Goal: Task Accomplishment & Management: Manage account settings

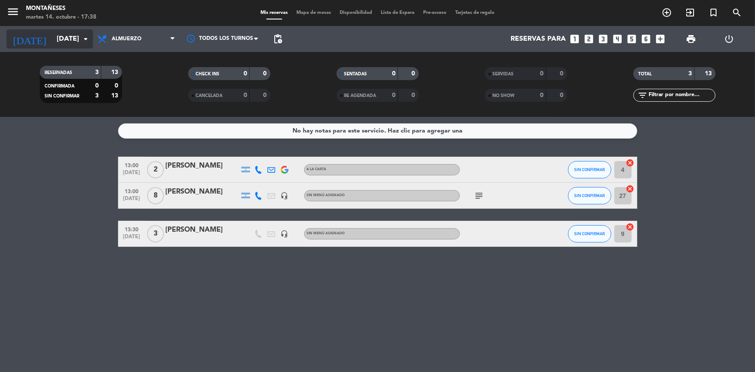
click at [54, 41] on input "[DATE]" at bounding box center [97, 39] width 91 height 17
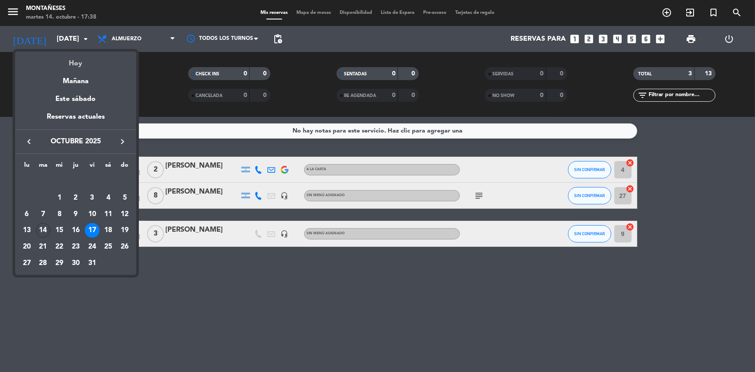
click at [85, 64] on div "Hoy" at bounding box center [75, 60] width 121 height 18
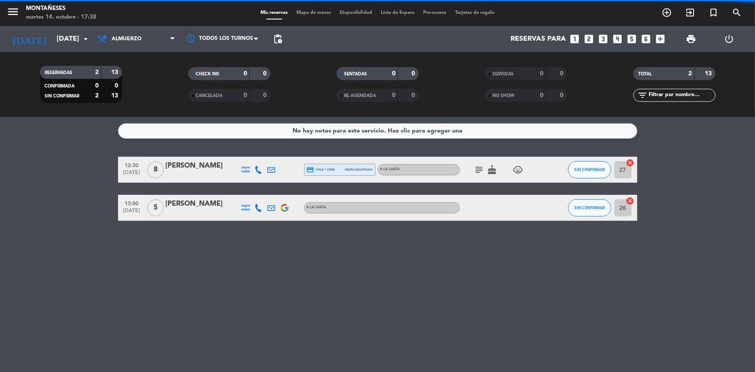
click at [131, 42] on span "Almuerzo" at bounding box center [136, 38] width 86 height 19
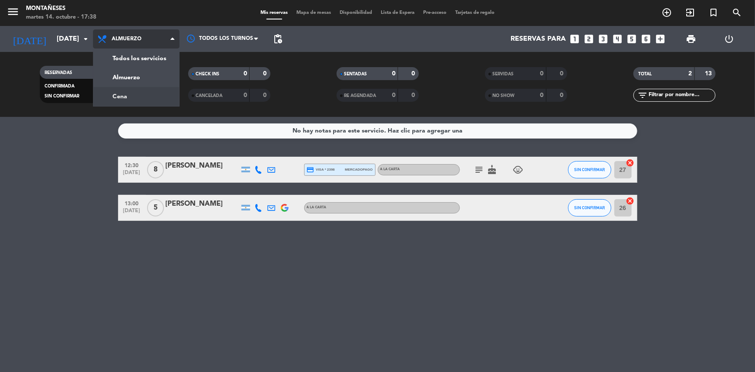
click at [134, 91] on div "menu Montañeses [DATE] 14. octubre - 17:38 Mis reservas Mapa de mesas Disponibi…" at bounding box center [377, 58] width 755 height 117
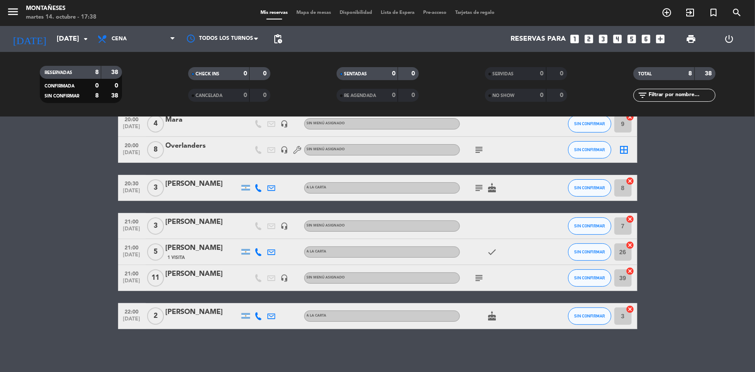
scroll to position [72, 0]
click at [482, 147] on icon "subject" at bounding box center [479, 149] width 10 height 10
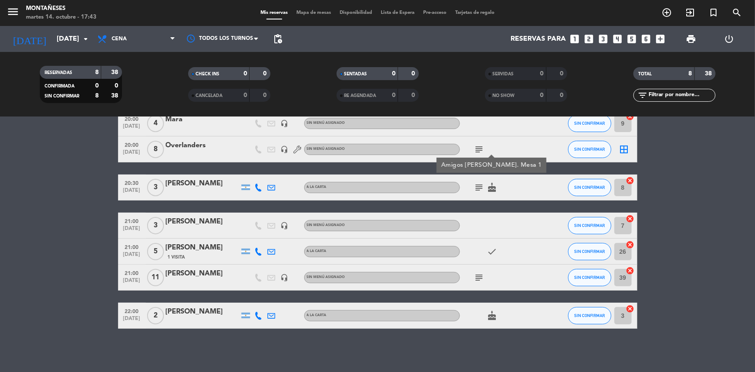
click at [480, 186] on icon "subject" at bounding box center [479, 187] width 10 height 10
click at [478, 277] on icon "subject" at bounding box center [479, 277] width 10 height 10
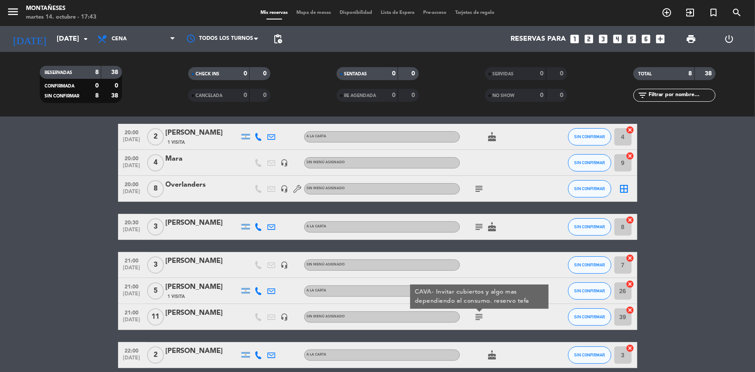
scroll to position [0, 0]
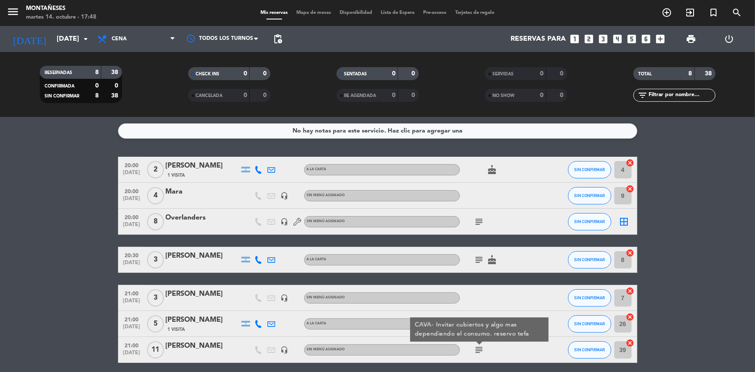
click at [710, 214] on bookings-row "20:00 [DATE] 2 [PERSON_NAME] 1 Visita A LA CARTA cake SIN CONFIRMAR 4 cancel 20…" at bounding box center [377, 279] width 755 height 244
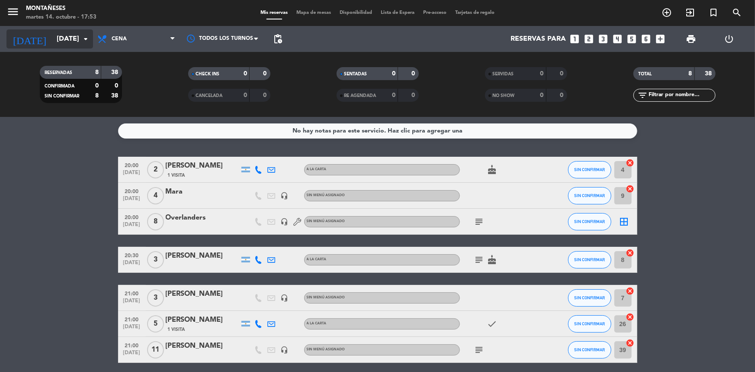
click at [72, 33] on input "[DATE]" at bounding box center [97, 39] width 91 height 17
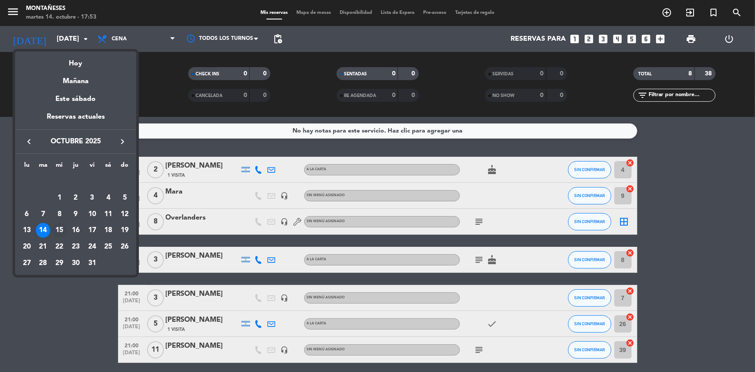
click at [56, 226] on div "15" at bounding box center [59, 230] width 15 height 15
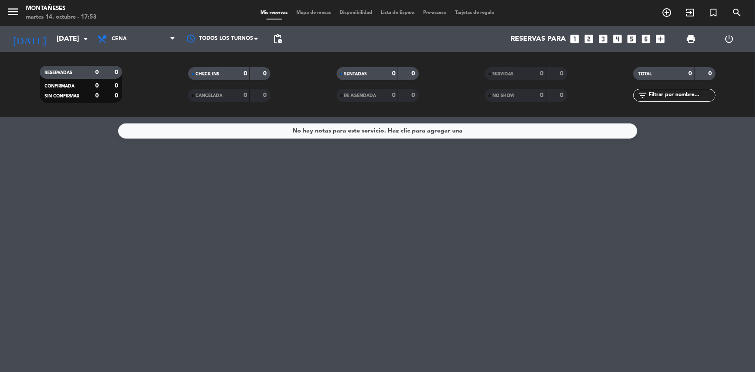
click at [111, 34] on span "Cena" at bounding box center [136, 38] width 86 height 19
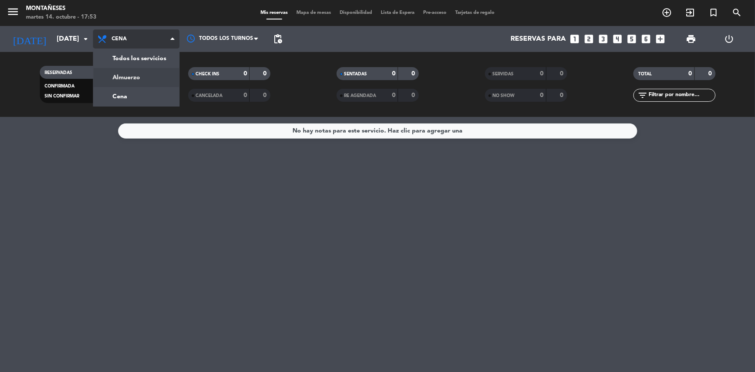
click at [126, 75] on div "menu Montañeses [DATE] 14. octubre - 17:53 Mis reservas Mapa de mesas Disponibi…" at bounding box center [377, 58] width 755 height 117
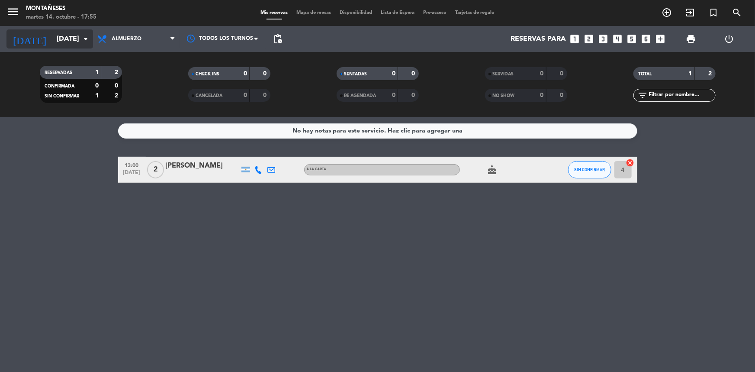
click at [56, 32] on input "[DATE]" at bounding box center [97, 39] width 91 height 17
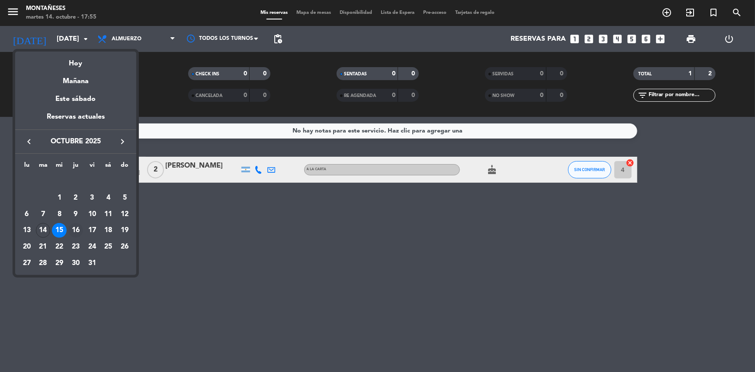
click at [72, 226] on div "16" at bounding box center [75, 230] width 15 height 15
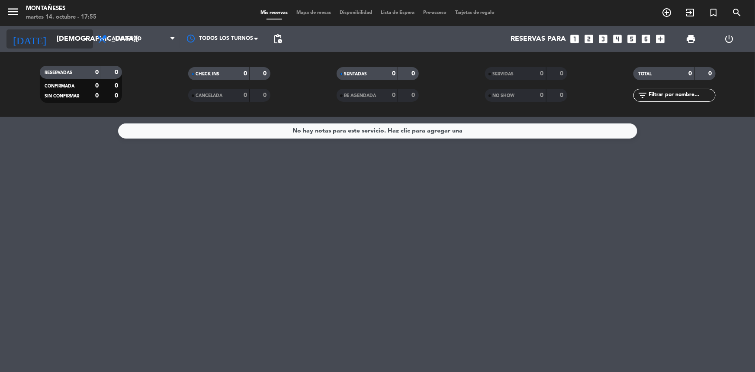
click at [91, 40] on input "[DEMOGRAPHIC_DATA][DATE]" at bounding box center [97, 39] width 91 height 17
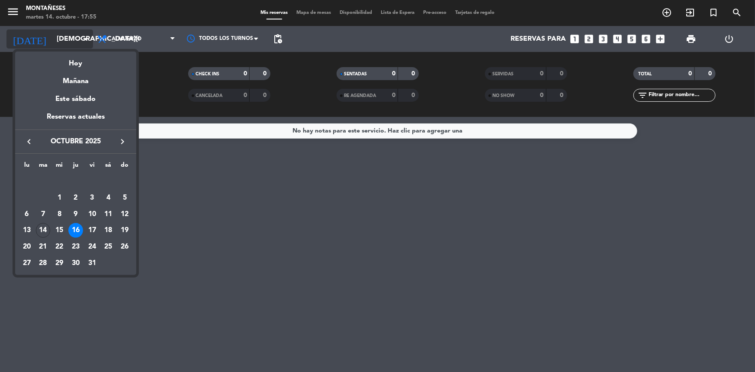
click at [91, 40] on div at bounding box center [377, 186] width 755 height 372
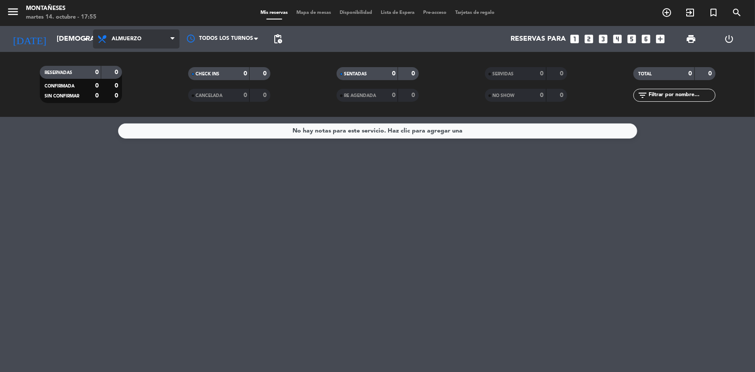
click at [128, 34] on span "Almuerzo" at bounding box center [136, 38] width 86 height 19
click at [65, 36] on input "[DEMOGRAPHIC_DATA][DATE]" at bounding box center [97, 39] width 91 height 17
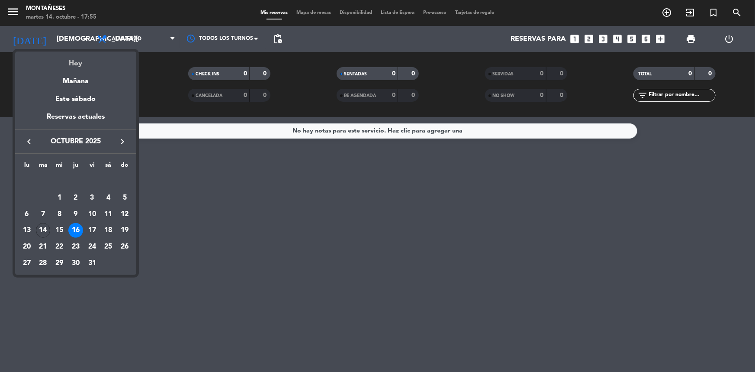
click at [74, 65] on div "Hoy" at bounding box center [75, 60] width 121 height 18
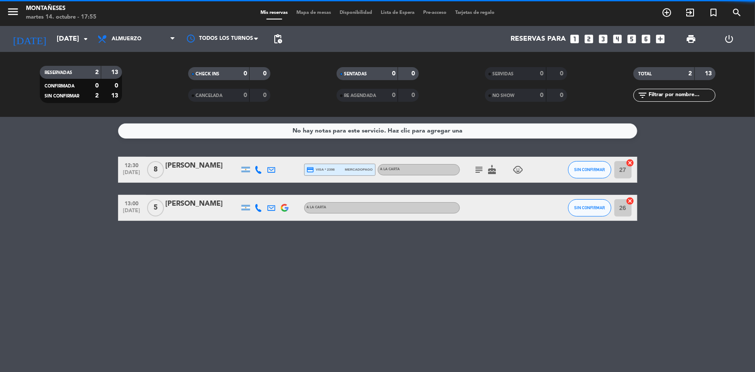
click at [152, 37] on span "Almuerzo" at bounding box center [136, 38] width 86 height 19
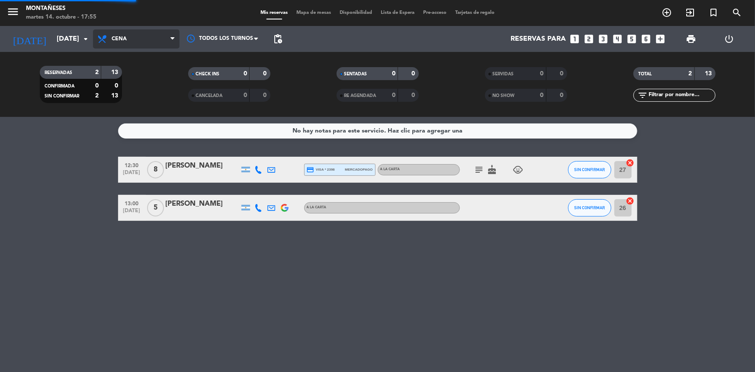
click at [147, 91] on div "menu Montañeses [DATE] 14. octubre - 17:55 Mis reservas Mapa de mesas Disponibi…" at bounding box center [377, 58] width 755 height 117
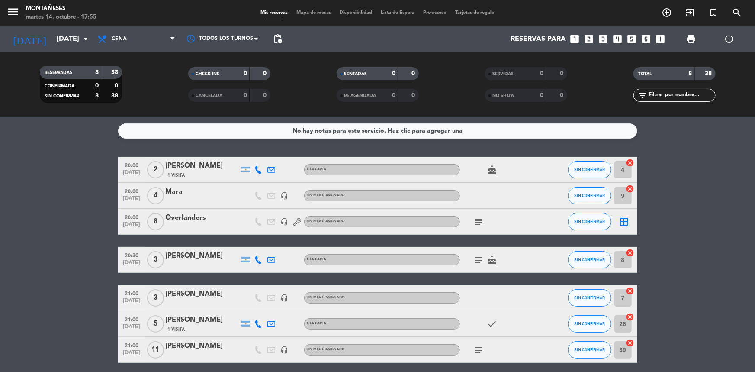
click at [69, 291] on bookings-row "20:00 [DATE] 2 [PERSON_NAME] 1 Visita A LA CARTA cake SIN CONFIRMAR 4 cancel 20…" at bounding box center [377, 279] width 755 height 244
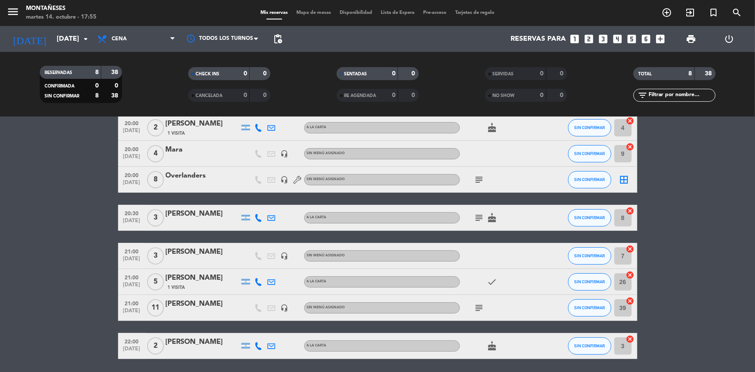
scroll to position [72, 0]
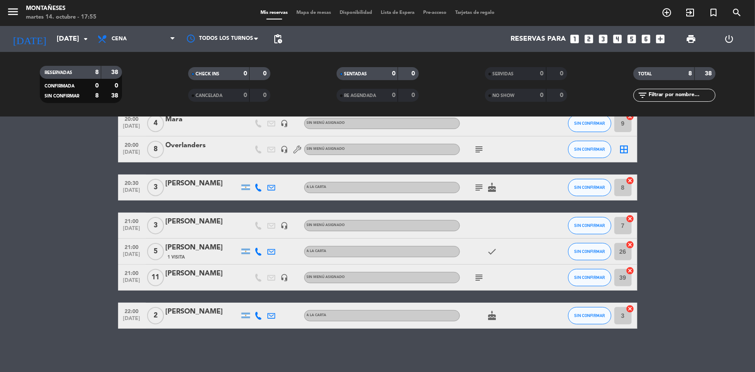
click at [67, 295] on bookings-row "20:00 [DATE] 2 [PERSON_NAME] 1 Visita A LA CARTA cake SIN CONFIRMAR 4 cancel 20…" at bounding box center [377, 206] width 755 height 244
click at [480, 282] on div "subject" at bounding box center [499, 277] width 78 height 26
click at [479, 277] on icon "subject" at bounding box center [479, 277] width 10 height 10
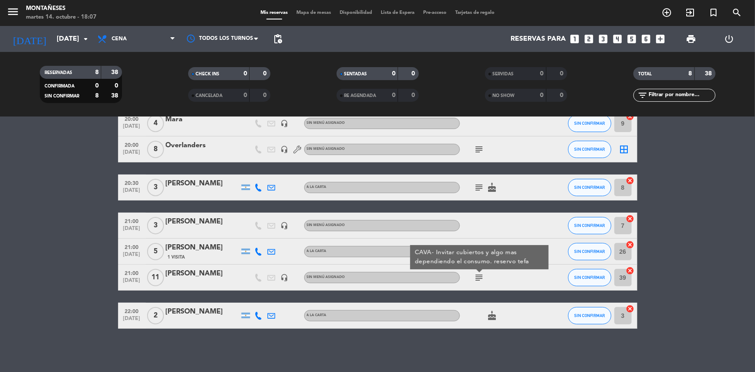
click at [87, 132] on bookings-row "20:00 [DATE] 2 [PERSON_NAME] 1 Visita A LA CARTA cake SIN CONFIRMAR 4 cancel 20…" at bounding box center [377, 206] width 755 height 244
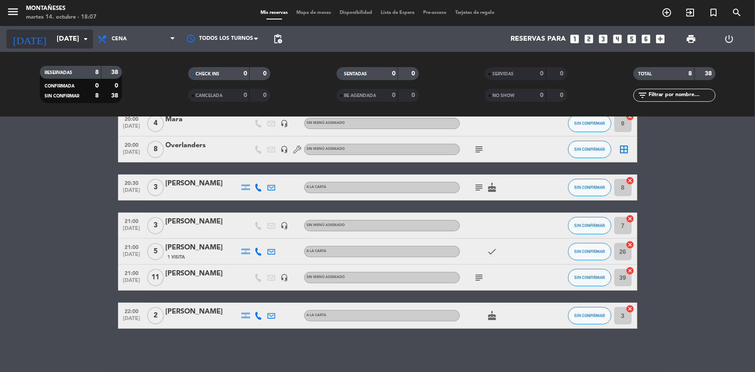
click at [71, 40] on input "[DATE]" at bounding box center [97, 39] width 91 height 17
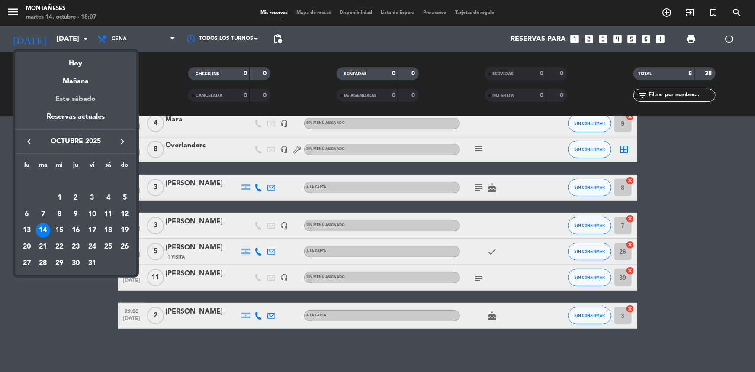
click at [96, 87] on div "Este sábado" at bounding box center [75, 99] width 121 height 24
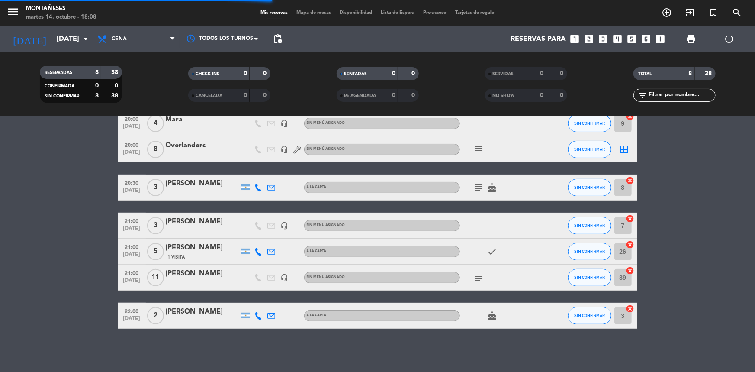
scroll to position [0, 0]
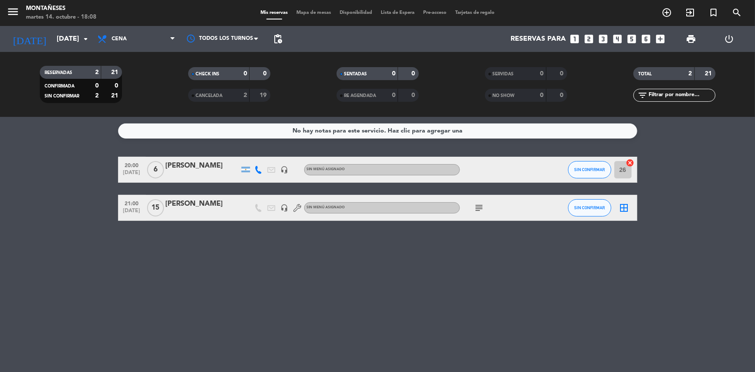
click at [62, 308] on div "No hay notas para este servicio. Haz clic para agregar una 20:00 [DATE] 6 [PERS…" at bounding box center [377, 244] width 755 height 255
click at [52, 35] on input "[DATE]" at bounding box center [97, 39] width 91 height 17
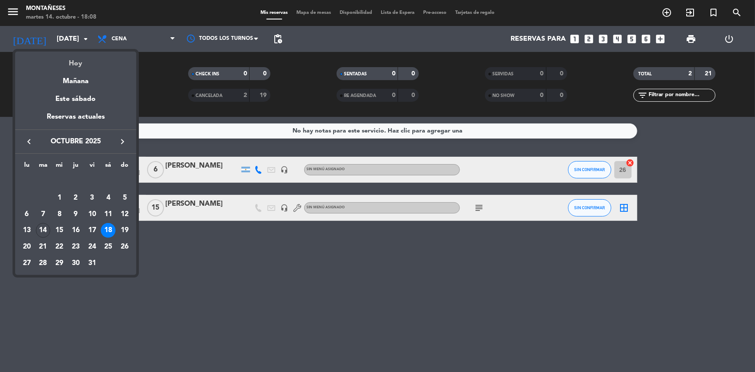
click at [71, 64] on div "Hoy" at bounding box center [75, 60] width 121 height 18
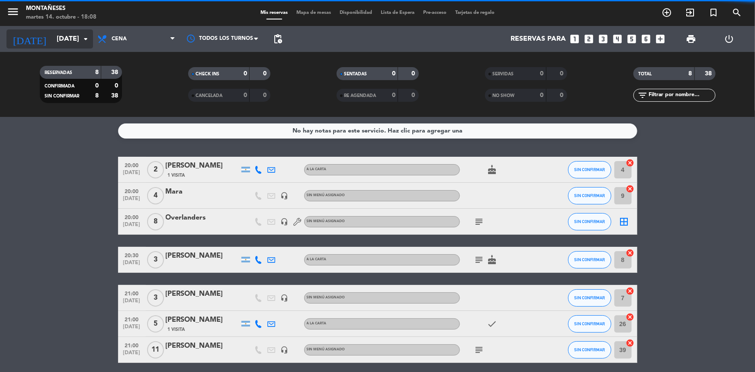
click at [70, 42] on input "[DATE]" at bounding box center [97, 39] width 91 height 17
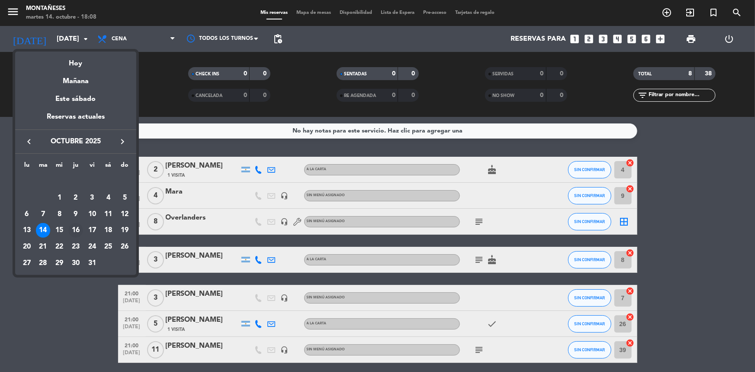
click at [72, 228] on div "16" at bounding box center [75, 230] width 15 height 15
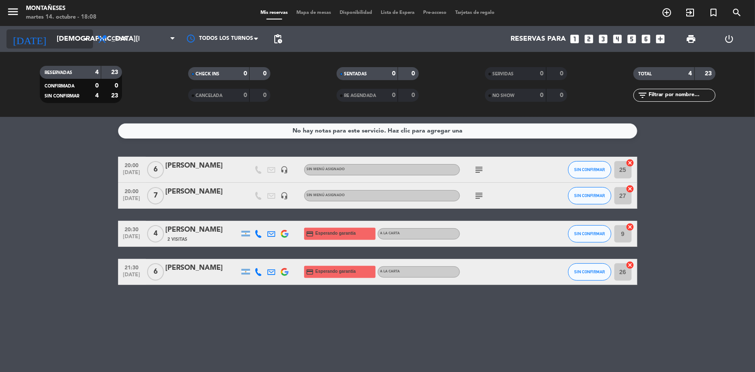
click at [72, 41] on input "[DEMOGRAPHIC_DATA][DATE]" at bounding box center [97, 39] width 91 height 17
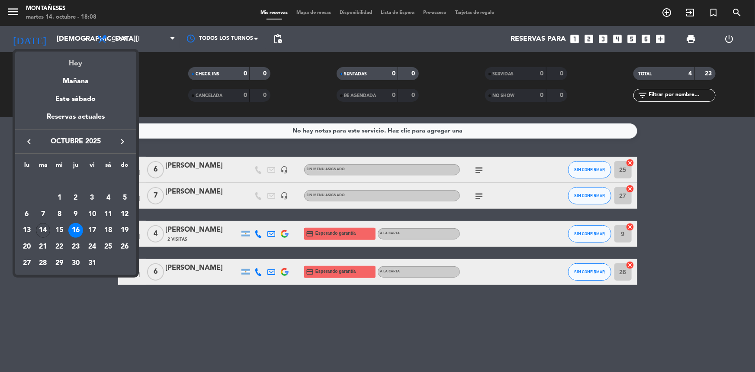
click at [77, 61] on div "Hoy" at bounding box center [75, 60] width 121 height 18
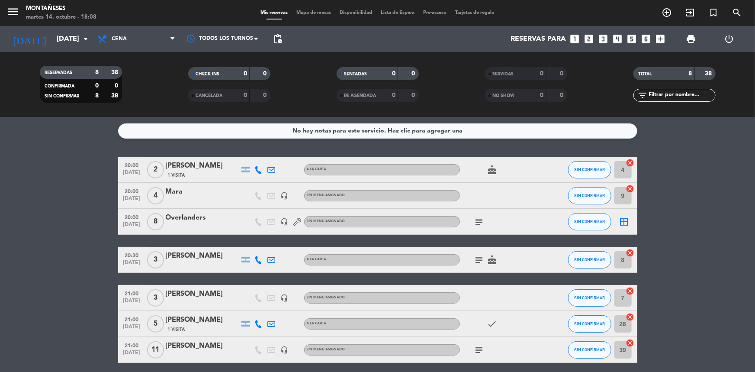
click at [77, 268] on bookings-row "20:00 [DATE] 2 [PERSON_NAME] 1 Visita A LA CARTA cake SIN CONFIRMAR 4 cancel 20…" at bounding box center [377, 279] width 755 height 244
click at [138, 39] on span "Cena" at bounding box center [136, 38] width 86 height 19
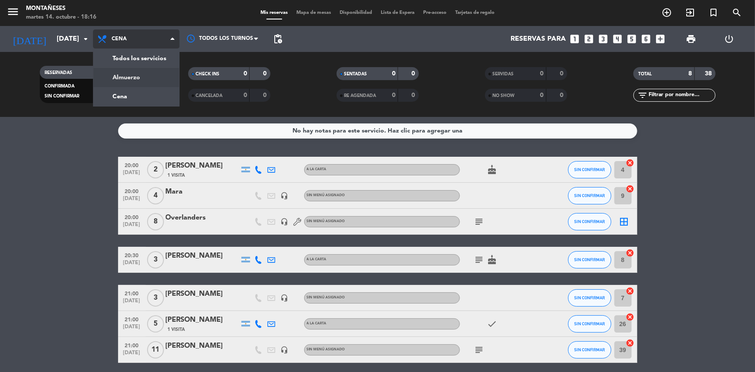
click at [143, 78] on div "menu Montañeses [DATE] 14. octubre - 18:16 Mis reservas Mapa de mesas Disponibi…" at bounding box center [377, 58] width 755 height 117
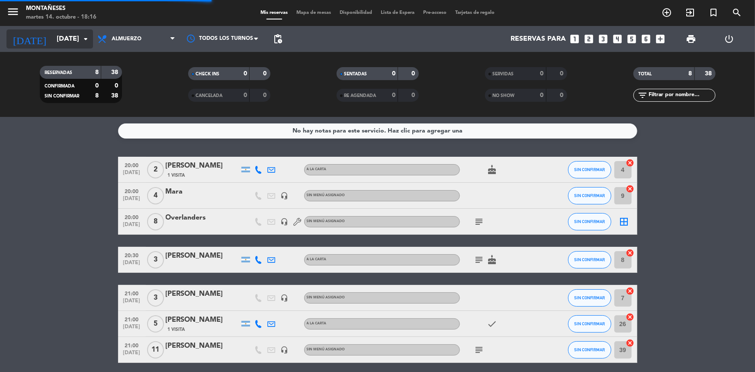
click at [82, 34] on icon "arrow_drop_down" at bounding box center [85, 39] width 10 height 10
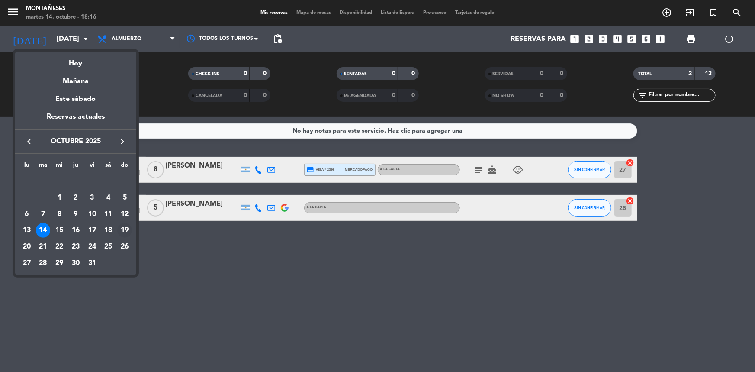
click at [122, 229] on div "19" at bounding box center [124, 230] width 15 height 15
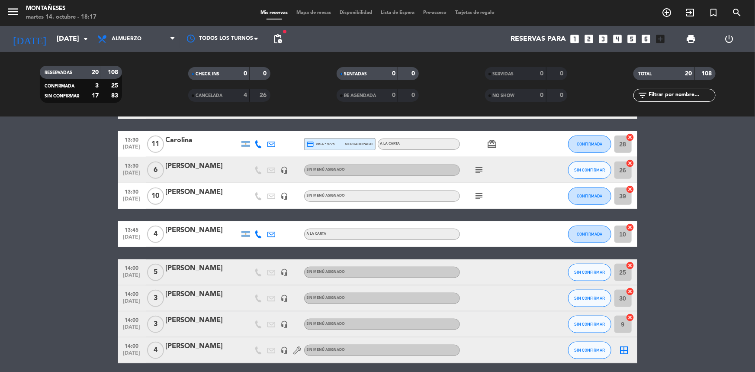
scroll to position [329, 0]
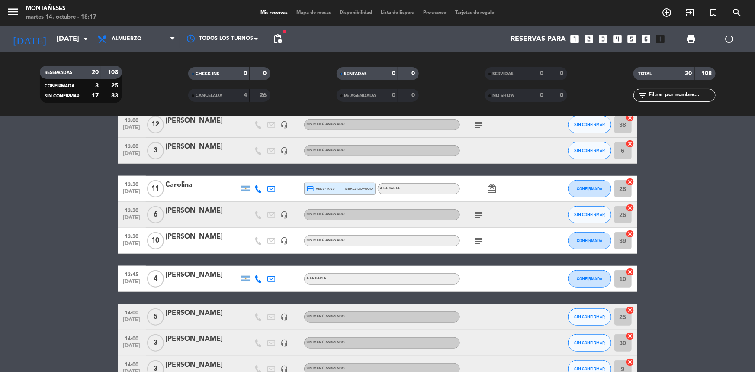
click at [477, 239] on icon "subject" at bounding box center [479, 240] width 10 height 10
click at [478, 214] on icon "subject" at bounding box center [479, 214] width 10 height 10
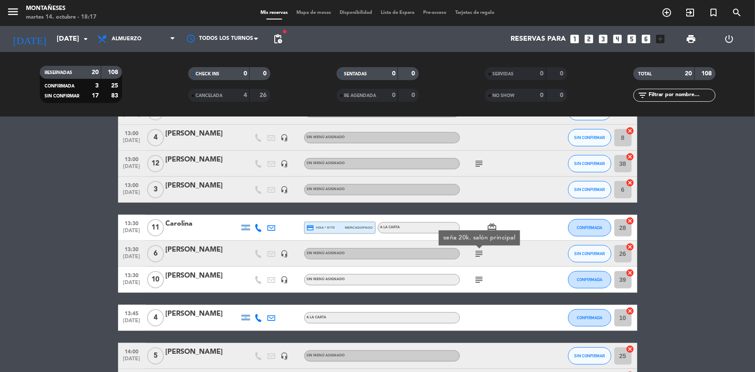
click at [482, 163] on icon "subject" at bounding box center [479, 163] width 10 height 10
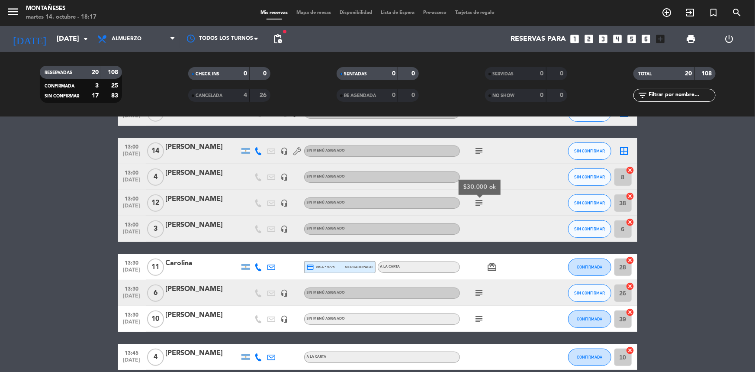
scroll to position [211, 0]
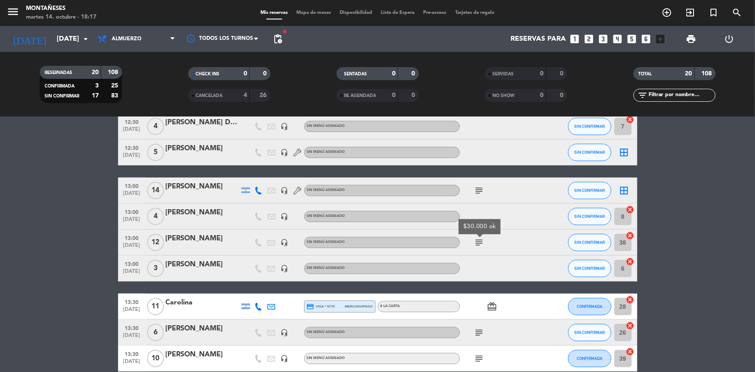
click at [480, 189] on icon "subject" at bounding box center [479, 190] width 10 height 10
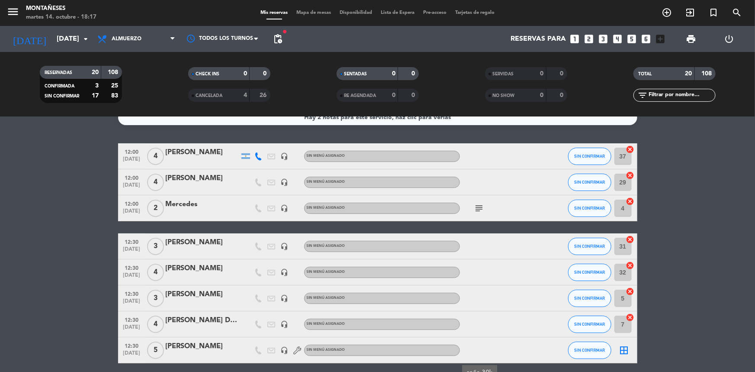
scroll to position [0, 0]
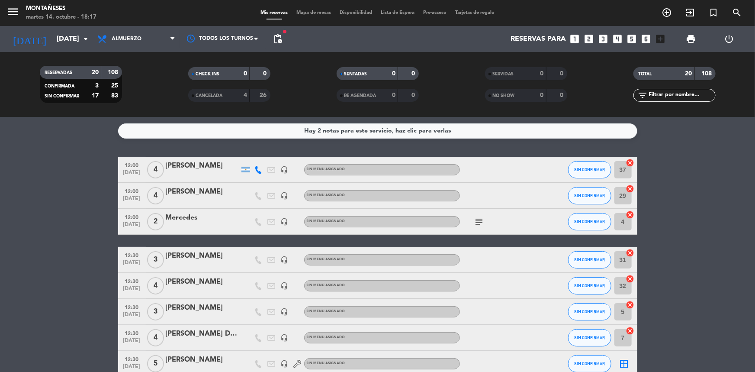
click at [481, 216] on icon "subject" at bounding box center [479, 221] width 10 height 10
click at [258, 168] on icon at bounding box center [259, 170] width 8 height 8
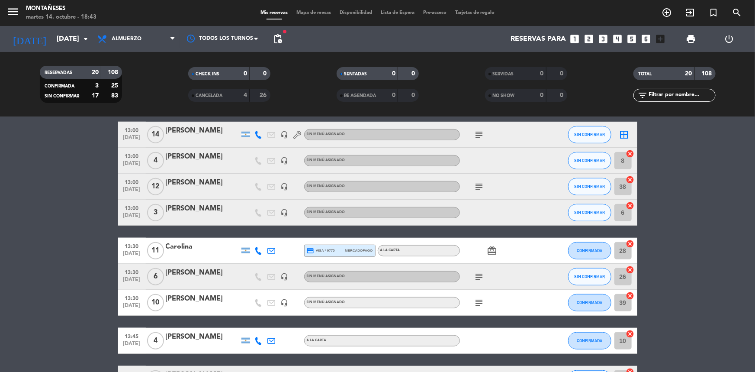
scroll to position [275, 0]
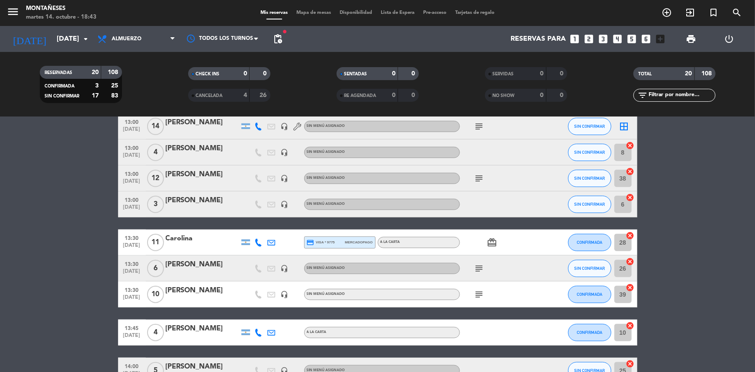
click at [479, 293] on icon "subject" at bounding box center [479, 294] width 10 height 10
click at [479, 264] on icon "subject" at bounding box center [479, 268] width 10 height 10
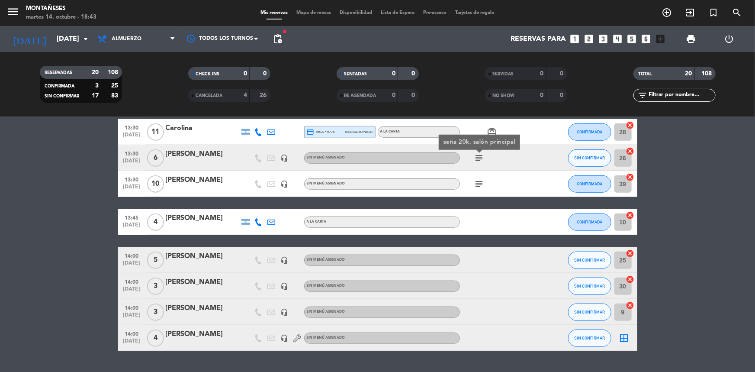
scroll to position [407, 0]
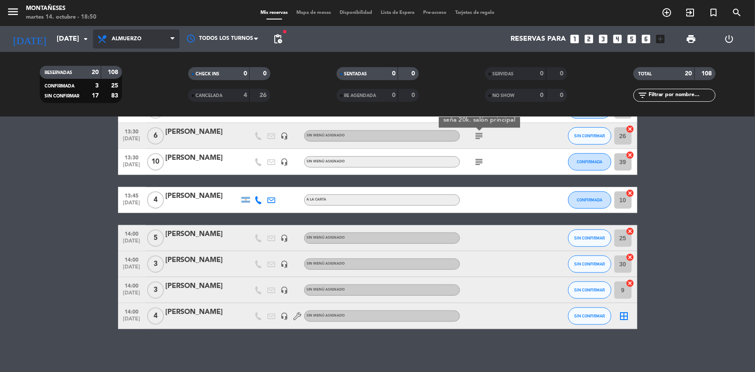
click at [120, 43] on span "Almuerzo" at bounding box center [136, 38] width 86 height 19
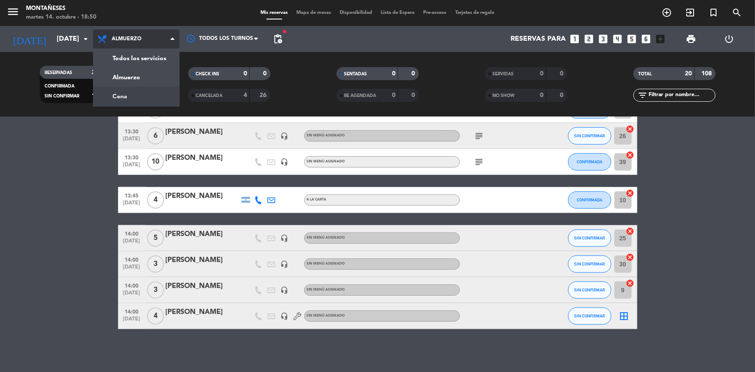
click at [120, 105] on div "menu Montañeses [DATE] 14. octubre - 18:50 Mis reservas Mapa de mesas Disponibi…" at bounding box center [377, 58] width 755 height 117
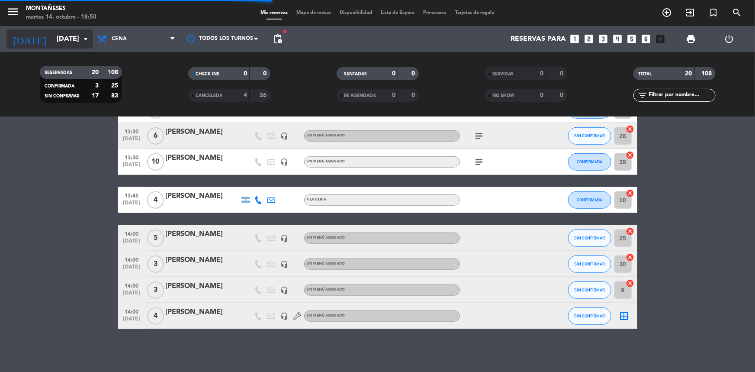
click at [90, 47] on div "[DATE] [DATE] arrow_drop_down" at bounding box center [49, 38] width 86 height 19
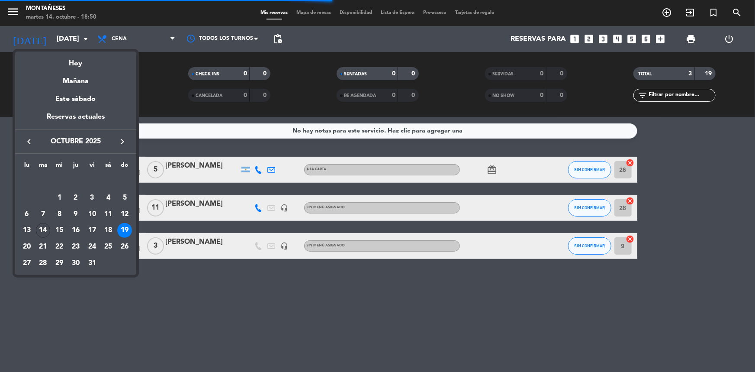
scroll to position [0, 0]
click at [125, 140] on icon "keyboard_arrow_right" at bounding box center [122, 141] width 10 height 10
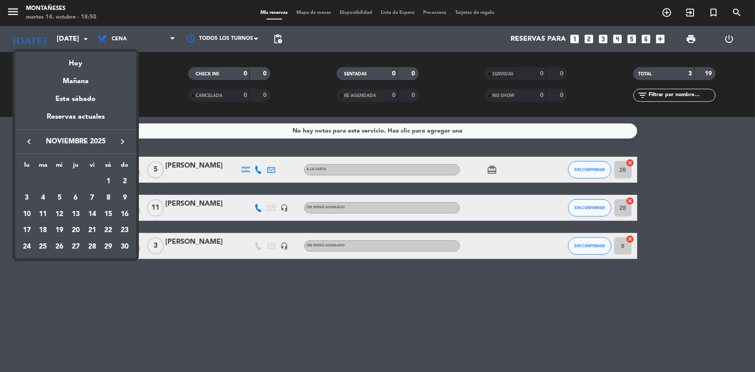
click at [25, 146] on icon "keyboard_arrow_left" at bounding box center [29, 141] width 10 height 10
click at [88, 229] on div "17" at bounding box center [92, 230] width 15 height 15
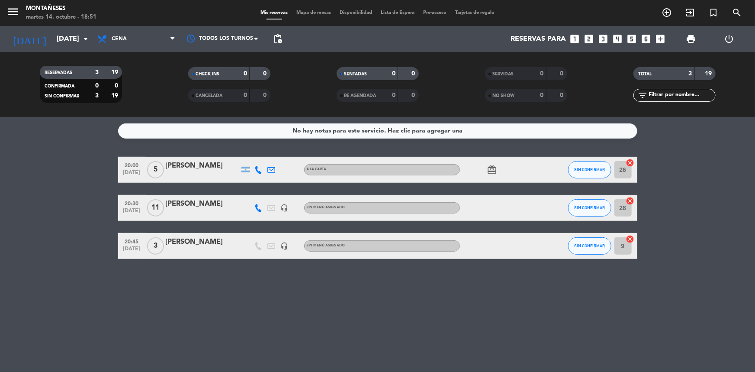
type input "[DATE]"
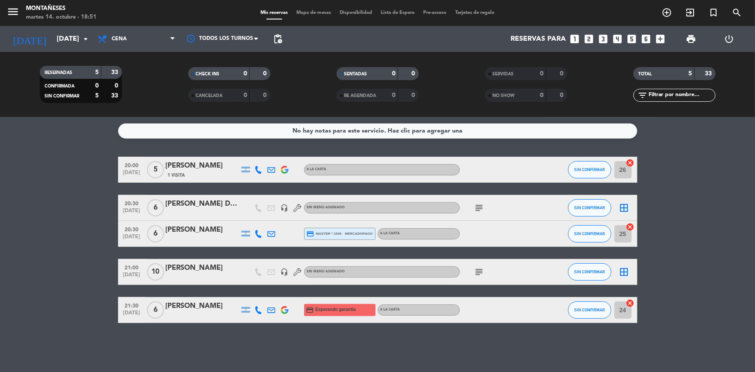
click at [478, 272] on icon "subject" at bounding box center [479, 271] width 10 height 10
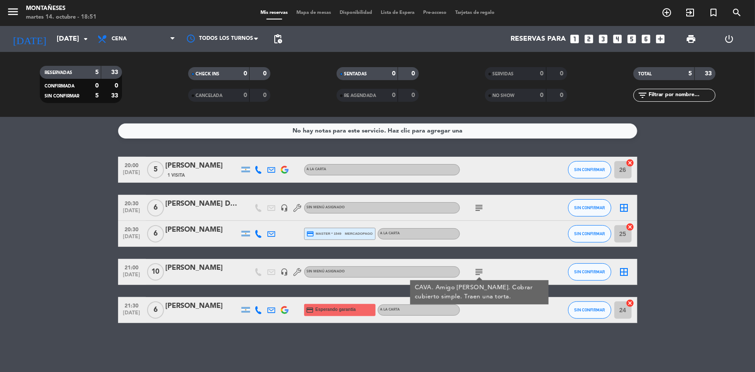
click at [478, 207] on icon "subject" at bounding box center [479, 207] width 10 height 10
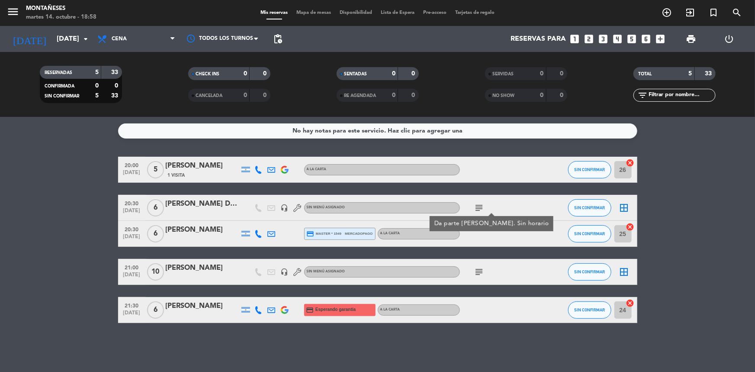
click at [643, 40] on icon "looks_6" at bounding box center [645, 38] width 11 height 11
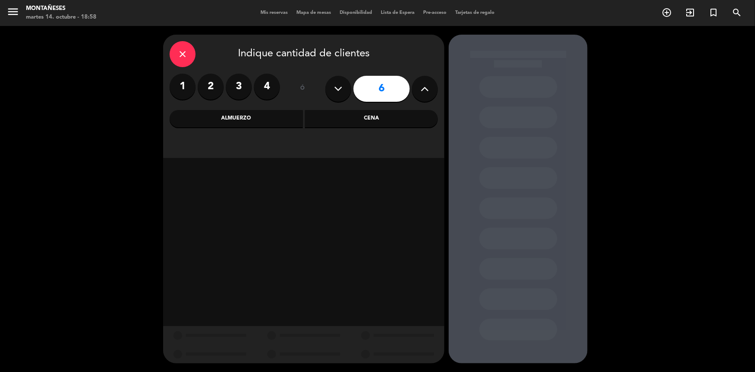
click at [353, 118] on div "Cena" at bounding box center [371, 118] width 133 height 17
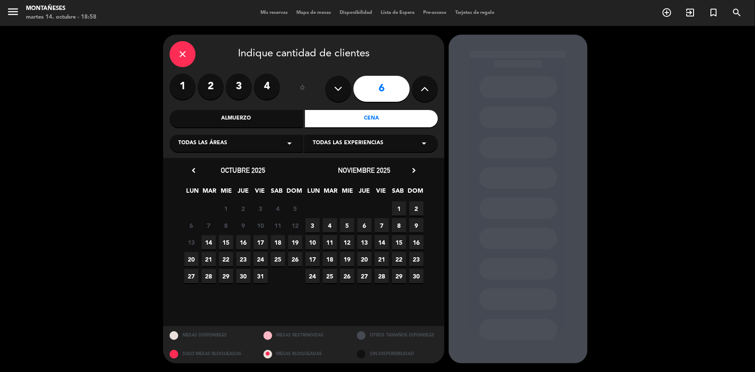
click at [301, 242] on span "19" at bounding box center [295, 242] width 14 height 14
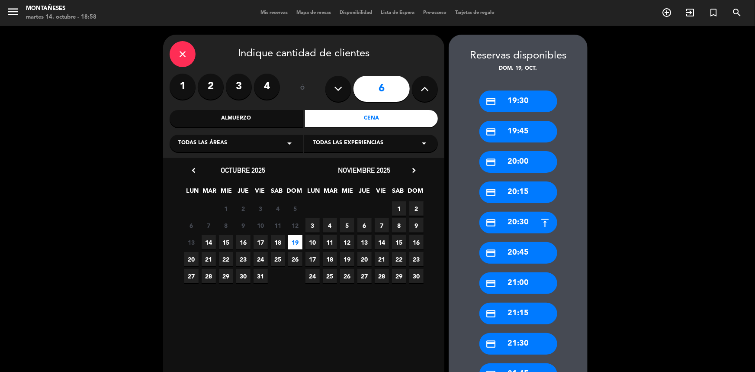
click at [504, 164] on div "credit_card 20:00" at bounding box center [518, 162] width 78 height 22
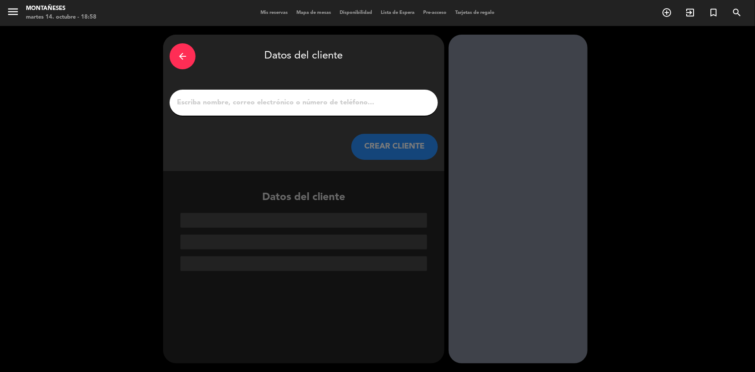
click at [181, 51] on icon "arrow_back" at bounding box center [182, 56] width 10 height 10
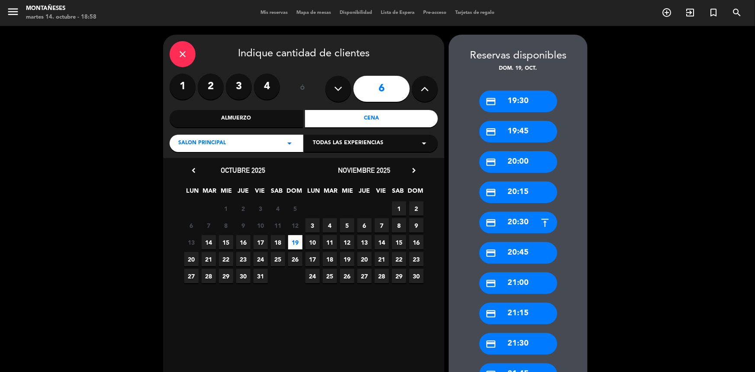
click at [246, 112] on div "Almuerzo" at bounding box center [236, 118] width 133 height 17
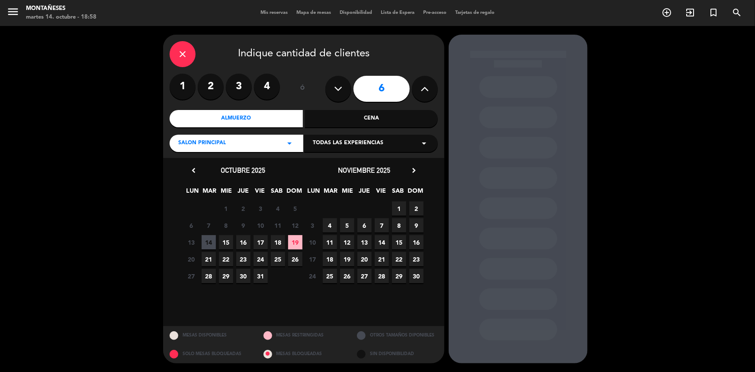
click at [290, 235] on span "19" at bounding box center [295, 242] width 14 height 14
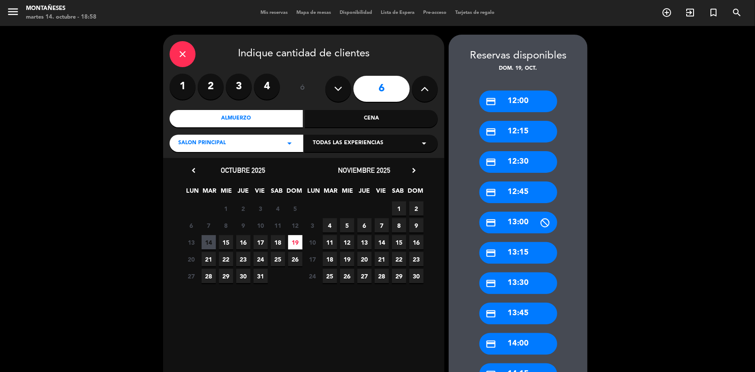
scroll to position [39, 0]
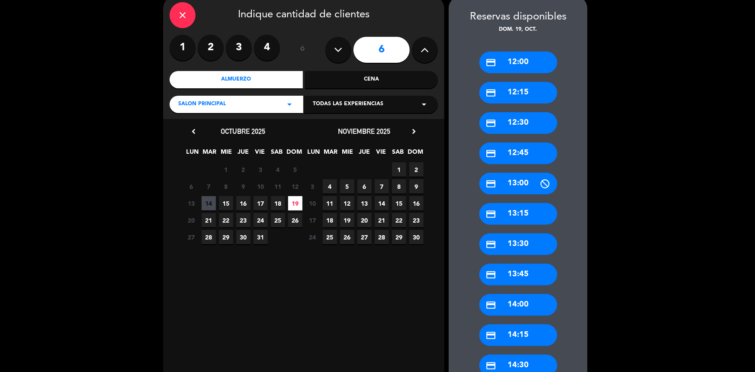
click at [528, 64] on div "credit_card 12:00" at bounding box center [518, 62] width 78 height 22
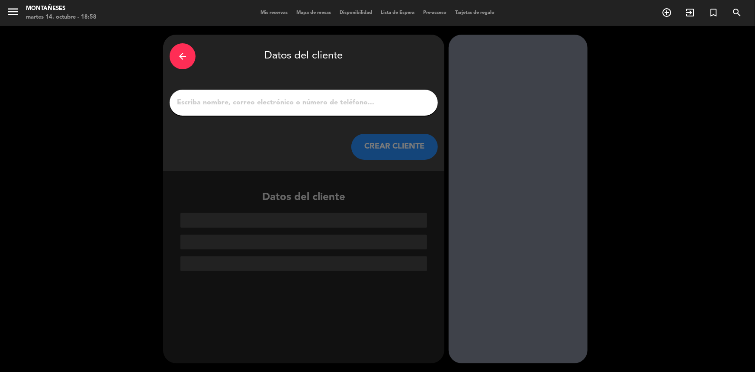
click at [291, 108] on input "1" at bounding box center [303, 102] width 255 height 12
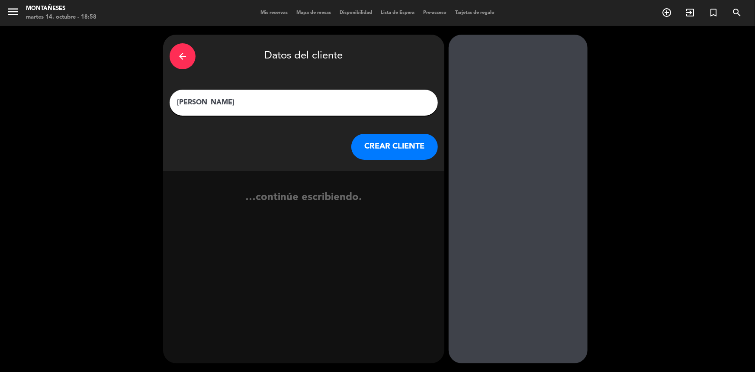
type input "[PERSON_NAME]"
click at [419, 148] on button "CREAR CLIENTE" at bounding box center [394, 147] width 86 height 26
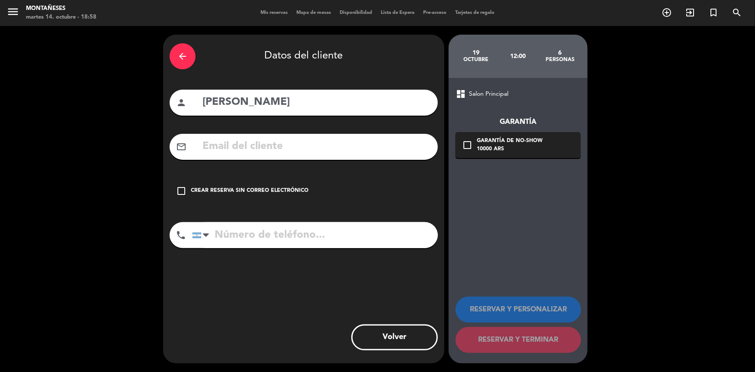
click at [189, 189] on div "check_box_outline_blank Crear reserva sin correo electrónico" at bounding box center [304, 191] width 268 height 26
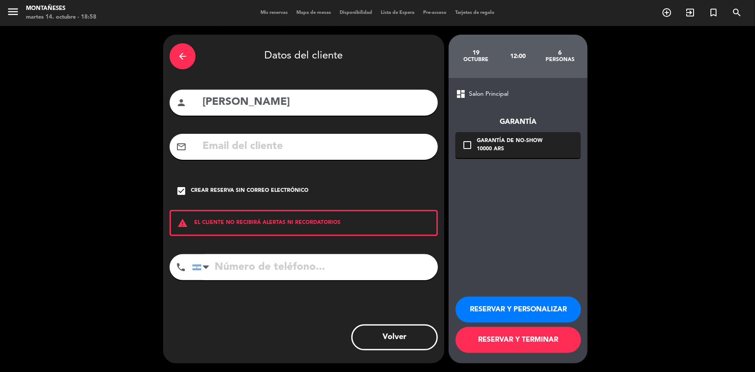
click at [554, 335] on button "RESERVAR Y TERMINAR" at bounding box center [517, 340] width 125 height 26
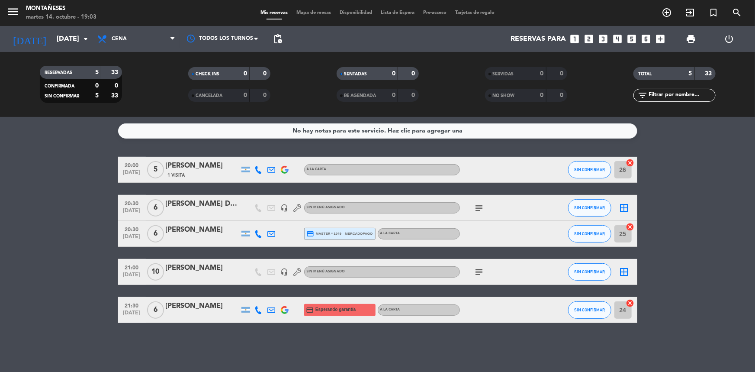
click at [478, 206] on icon "subject" at bounding box center [479, 207] width 10 height 10
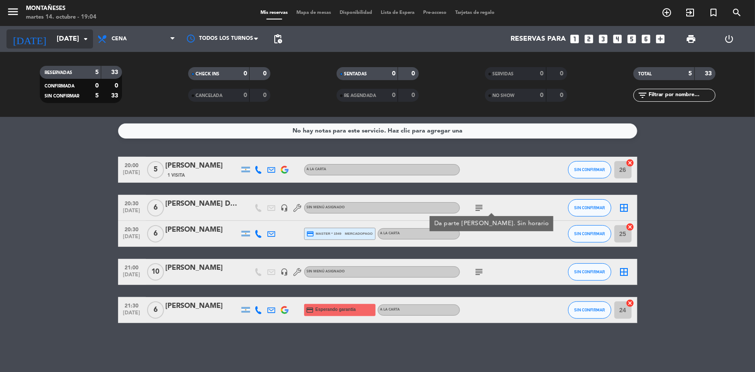
click at [82, 41] on icon "arrow_drop_down" at bounding box center [85, 39] width 10 height 10
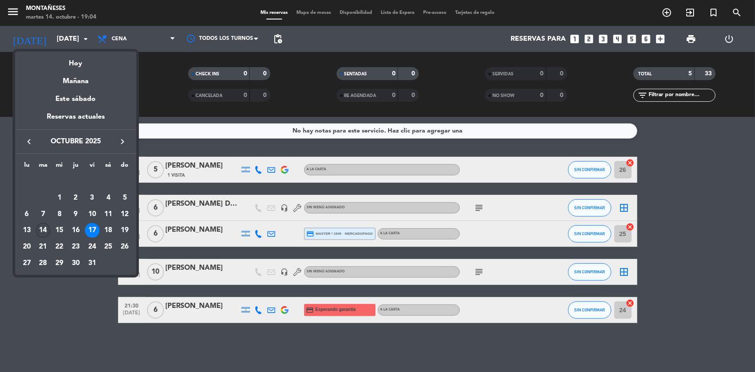
click at [42, 230] on div "14" at bounding box center [43, 230] width 15 height 15
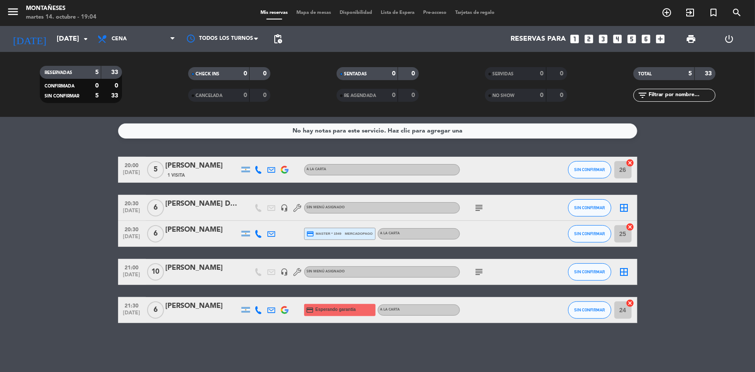
type input "[DATE]"
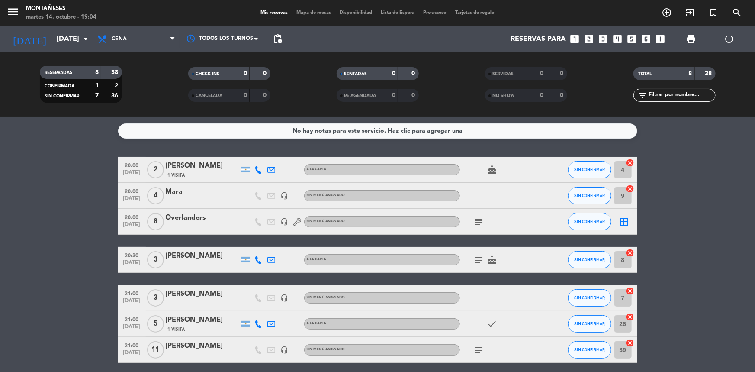
click at [477, 222] on icon "subject" at bounding box center [479, 221] width 10 height 10
click at [479, 258] on icon "subject" at bounding box center [479, 259] width 10 height 10
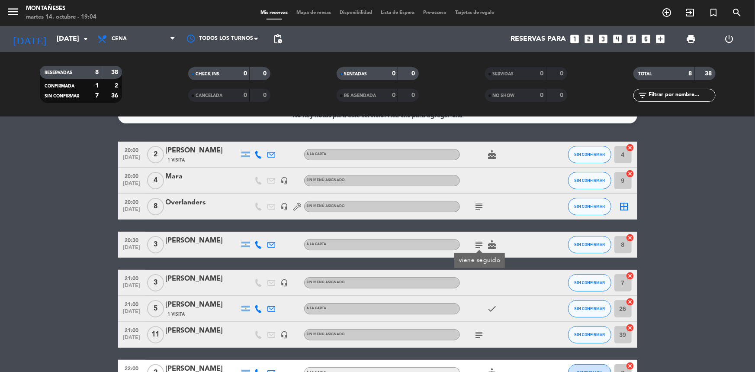
scroll to position [39, 0]
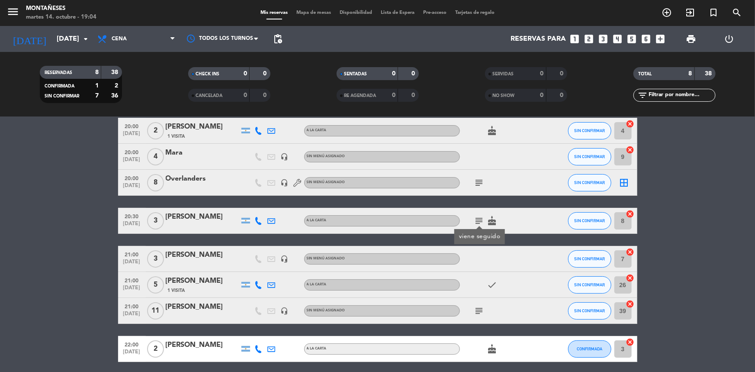
click at [476, 307] on icon "subject" at bounding box center [479, 310] width 10 height 10
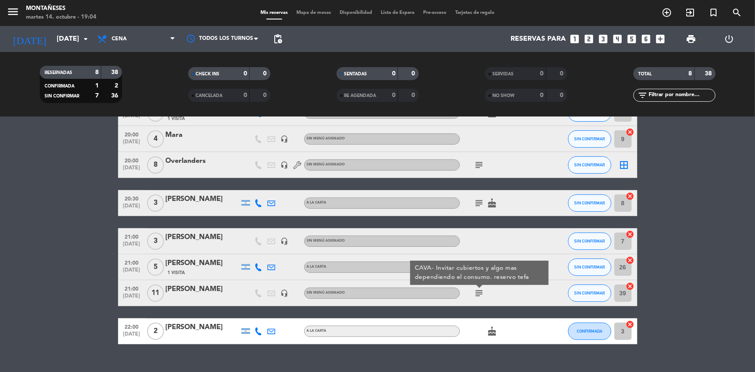
scroll to position [72, 0]
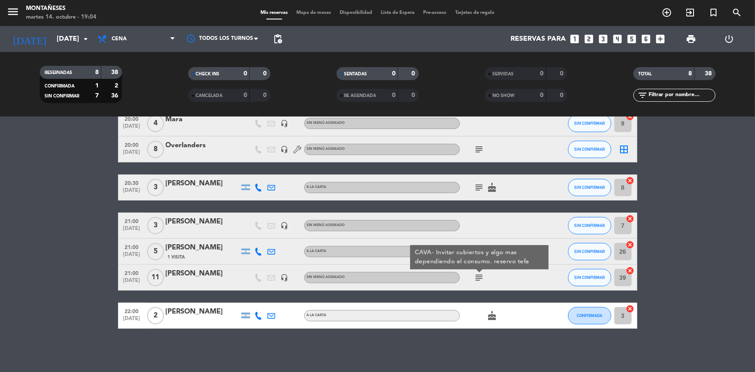
click at [485, 285] on div "subject CAVA- Invitar cubiertos y algo mas dependiendo el consumo. reservo tefa" at bounding box center [499, 277] width 78 height 26
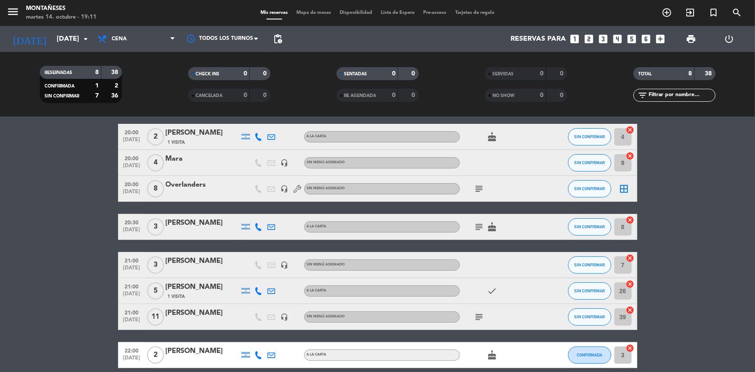
scroll to position [0, 0]
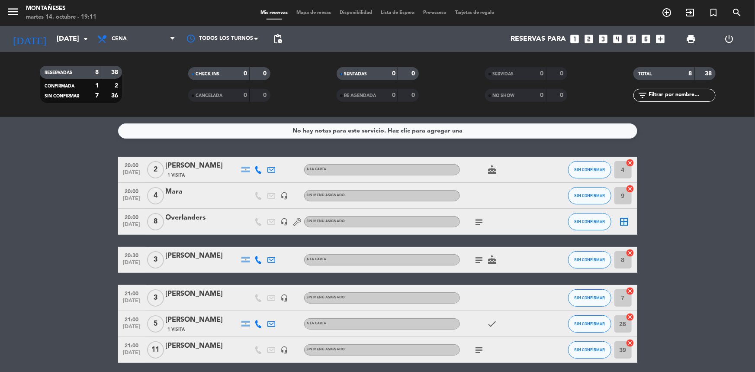
click at [591, 37] on icon "looks_two" at bounding box center [588, 38] width 11 height 11
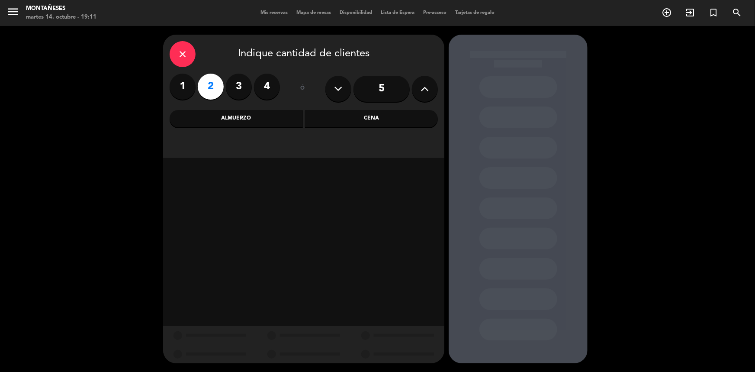
click at [401, 116] on div "Cena" at bounding box center [371, 118] width 133 height 17
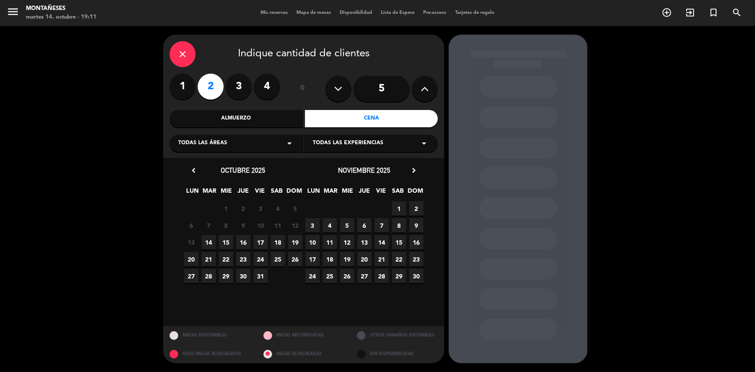
click at [214, 236] on span "14" at bounding box center [209, 242] width 14 height 14
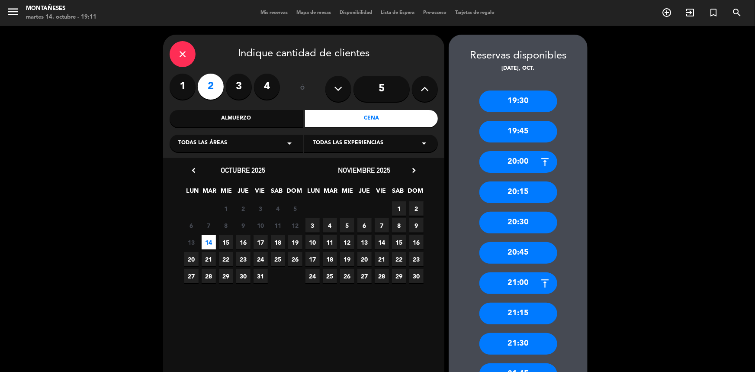
click at [511, 196] on div "20:15" at bounding box center [518, 192] width 78 height 22
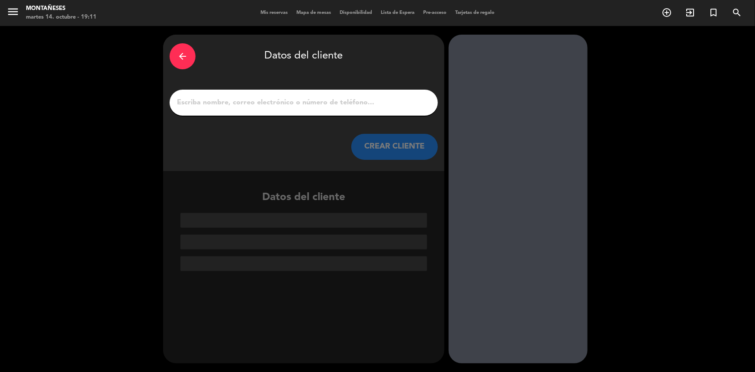
click at [322, 99] on input "1" at bounding box center [303, 102] width 255 height 12
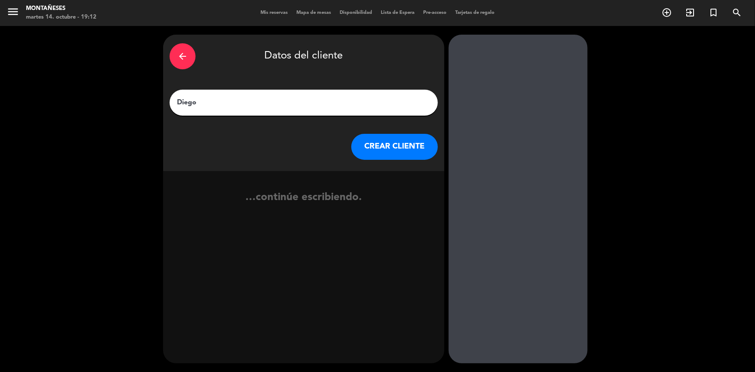
type input "Diego"
click at [381, 144] on button "CREAR CLIENTE" at bounding box center [394, 147] width 86 height 26
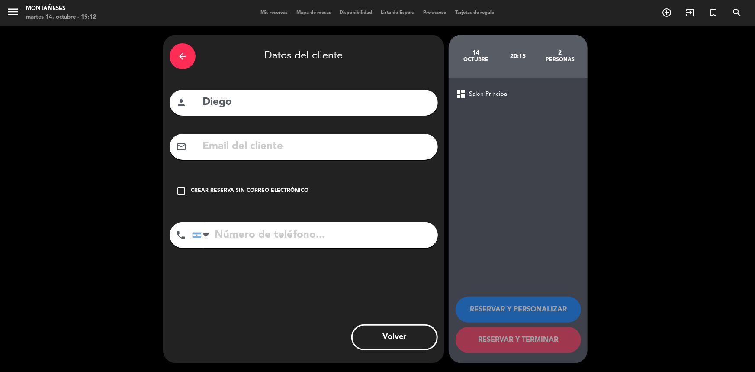
click at [273, 189] on div "Crear reserva sin correo electrónico" at bounding box center [250, 190] width 118 height 9
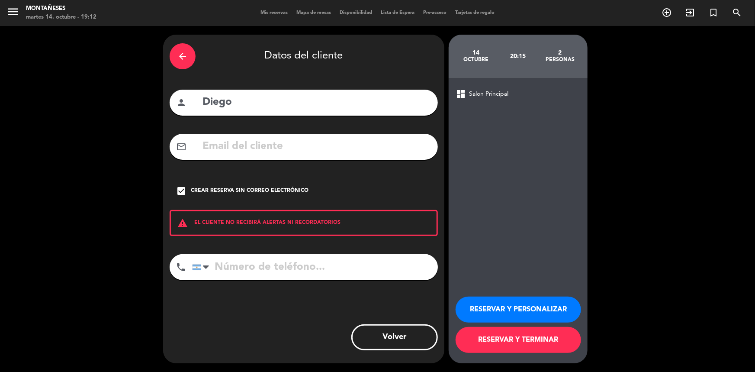
click at [506, 346] on button "RESERVAR Y TERMINAR" at bounding box center [517, 340] width 125 height 26
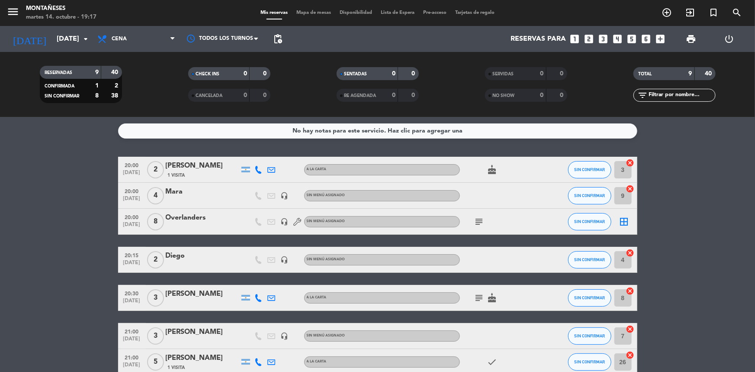
click at [51, 240] on bookings-row "20:00 [DATE] 2 [PERSON_NAME] 1 Visita A LA CARTA cake SIN CONFIRMAR 3 cancel 20…" at bounding box center [377, 298] width 755 height 282
click at [34, 175] on bookings-row "20:00 [DATE] 2 [PERSON_NAME] 1 Visita A LA CARTA cake SIN CONFIRMAR 3 cancel 20…" at bounding box center [377, 298] width 755 height 282
click at [39, 223] on bookings-row "20:00 [DATE] 2 [PERSON_NAME] 1 Visita A LA CARTA cake SIN CONFIRMAR 3 cancel 20…" at bounding box center [377, 298] width 755 height 282
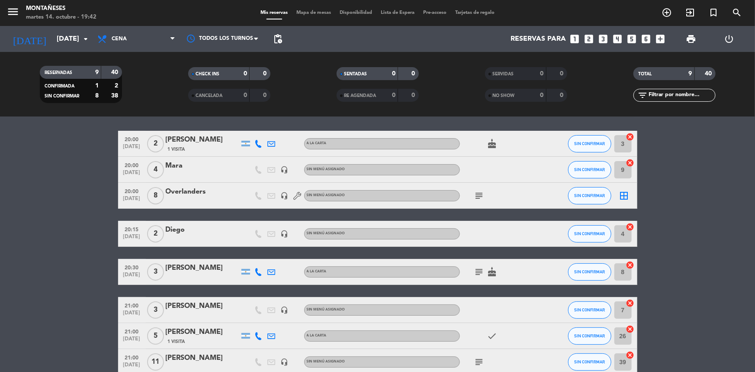
scroll to position [39, 0]
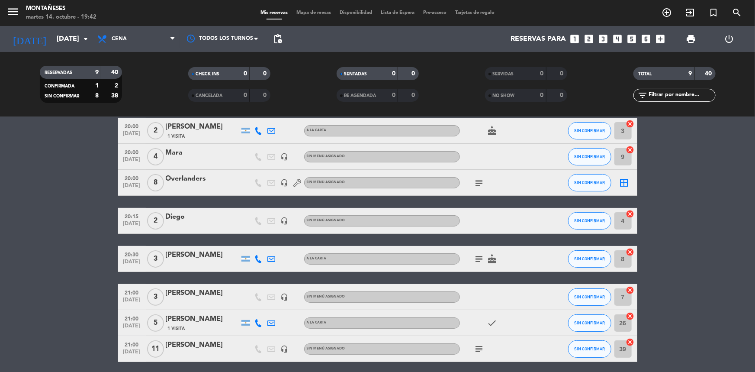
click at [480, 182] on icon "subject" at bounding box center [479, 182] width 10 height 10
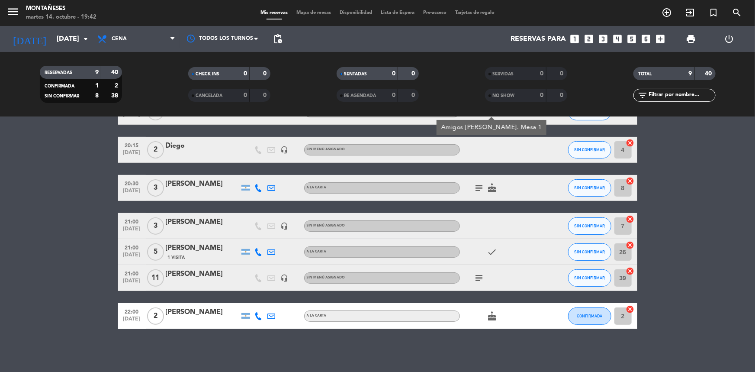
scroll to position [70, 0]
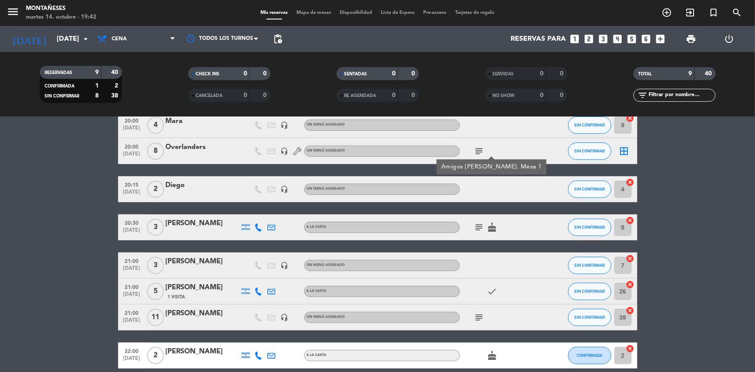
click at [480, 224] on icon "subject" at bounding box center [479, 227] width 10 height 10
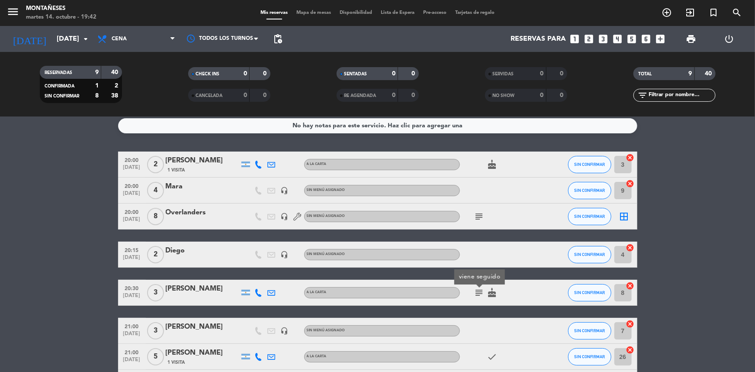
scroll to position [0, 0]
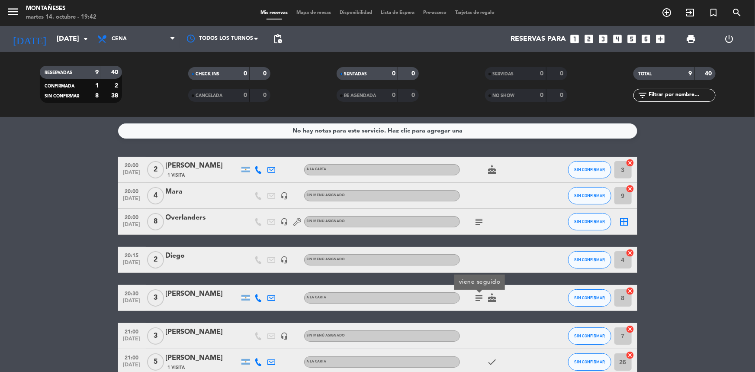
click at [481, 221] on icon "subject" at bounding box center [479, 221] width 10 height 10
click at [51, 224] on bookings-row "20:00 [DATE] 2 [PERSON_NAME] 1 Visita A LA CARTA cake SIN CONFIRMAR 3 cancel 20…" at bounding box center [377, 298] width 755 height 282
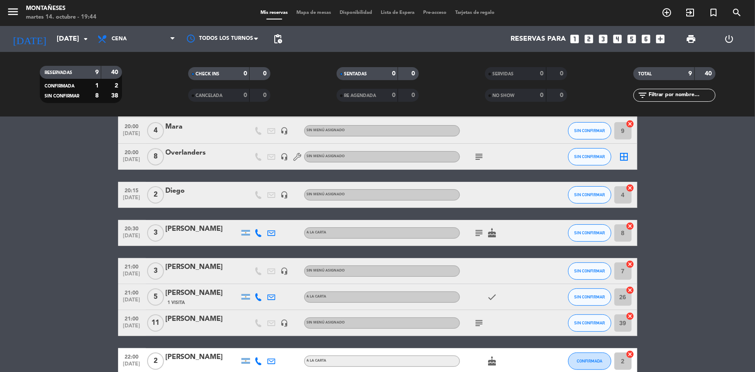
scroll to position [78, 0]
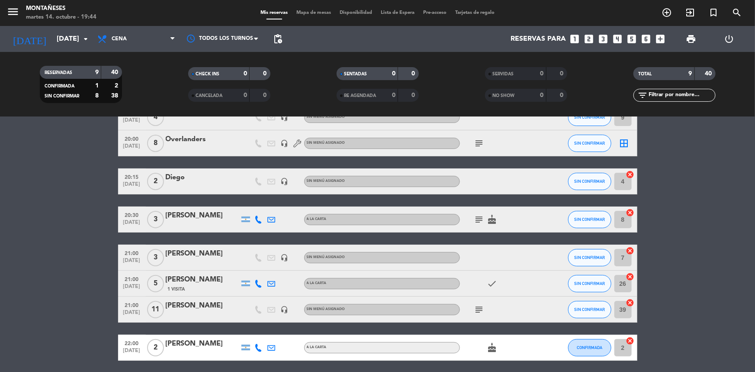
click at [51, 301] on bookings-row "20:00 [DATE] 2 [PERSON_NAME] 1 Visita A LA CARTA cake SIN CONFIRMAR 3 cancel 20…" at bounding box center [377, 219] width 755 height 282
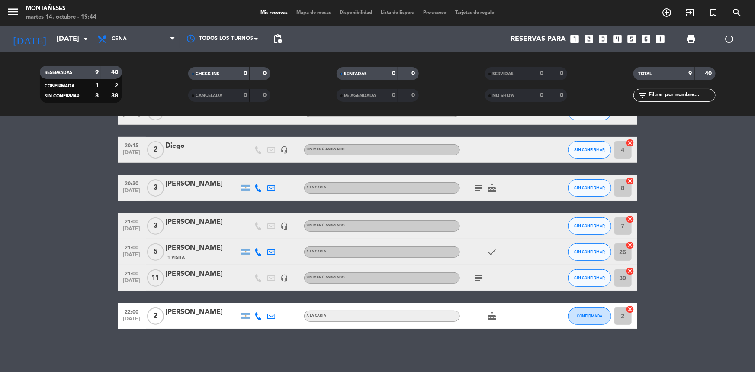
click at [64, 288] on bookings-row "20:00 [DATE] 2 [PERSON_NAME] 1 Visita A LA CARTA cake SIN CONFIRMAR 3 cancel 20…" at bounding box center [377, 188] width 755 height 282
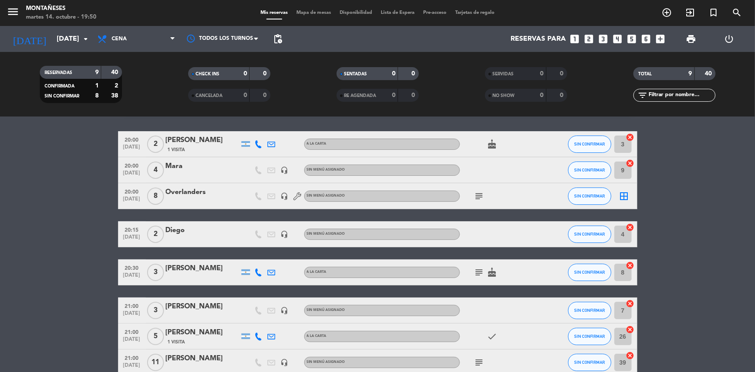
scroll to position [39, 0]
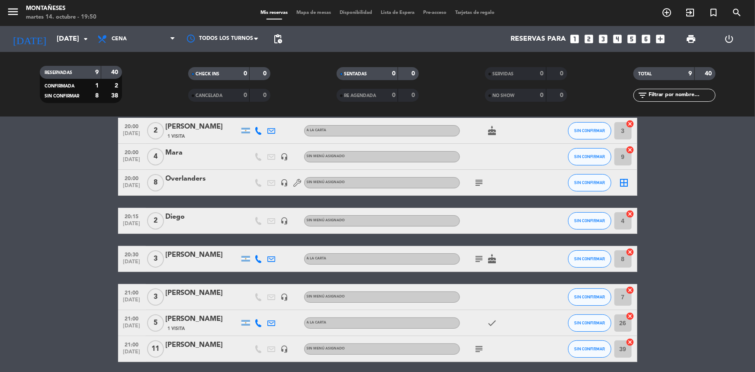
click at [70, 299] on bookings-row "20:00 [DATE] 2 [PERSON_NAME] 1 Visita A LA CARTA cake SIN CONFIRMAR 3 cancel 20…" at bounding box center [377, 259] width 755 height 282
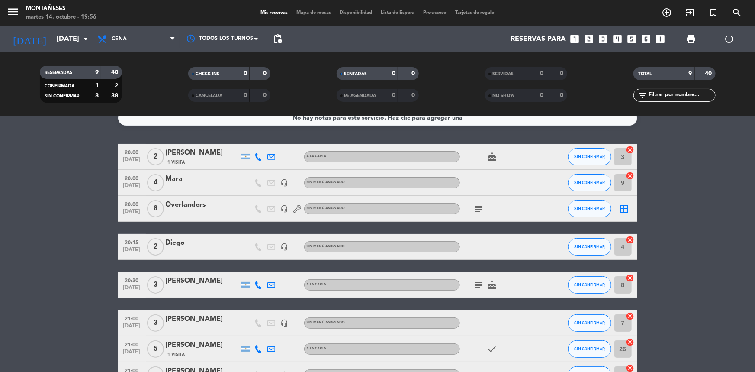
scroll to position [0, 0]
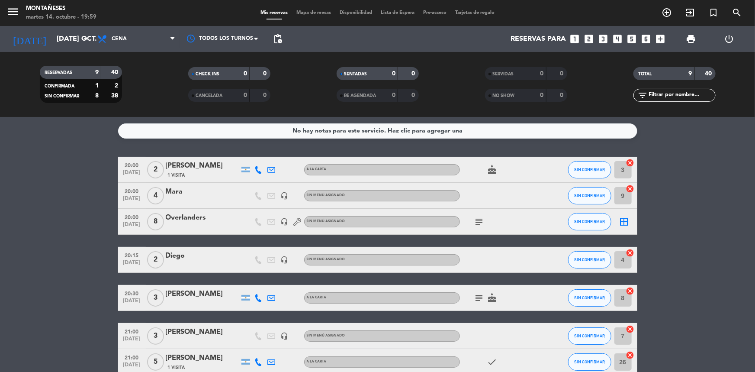
click at [225, 185] on div "20:00 oct. 14 4 Mara headset_mic Sin menú asignado SIN CONFIRMAR 9 cancel" at bounding box center [377, 196] width 519 height 26
click at [222, 176] on div "1 Visita" at bounding box center [203, 174] width 74 height 7
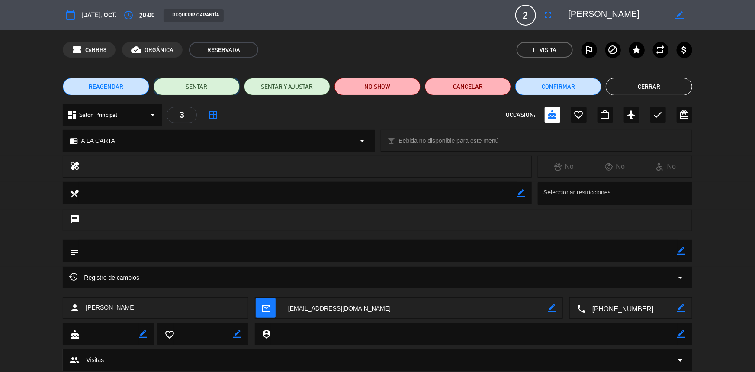
click at [225, 85] on button "SENTAR" at bounding box center [197, 86] width 86 height 17
